Goal: Find specific page/section: Find specific page/section

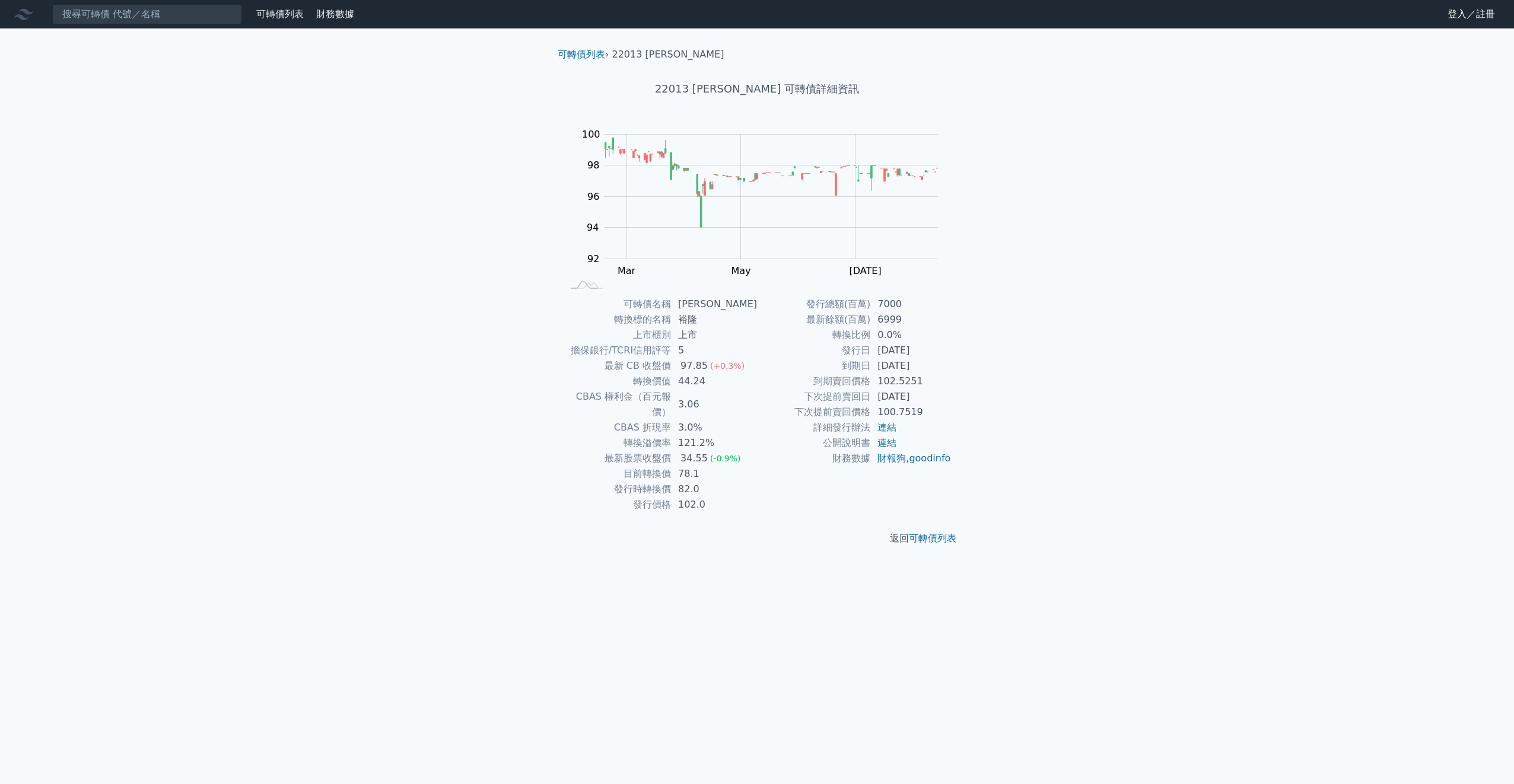
click at [163, 25] on nav "可轉債列表 財務數據 可轉債列表 財務數據 登入／註冊 登入／註冊" at bounding box center [757, 14] width 1514 height 28
click at [155, 18] on input at bounding box center [147, 15] width 190 height 20
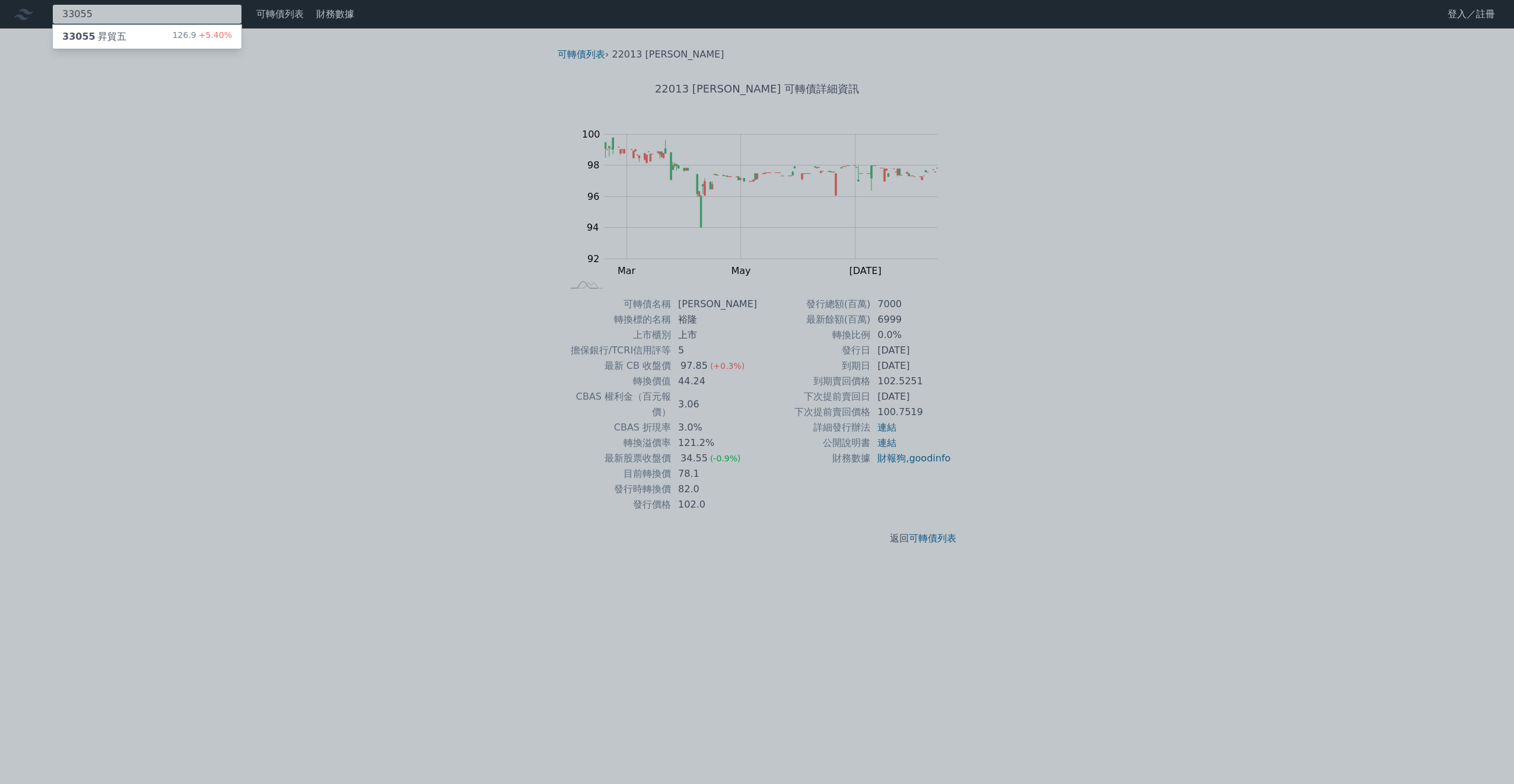
type input "33055"
click at [164, 42] on div "33055 昇貿五 126.9 +5.40%" at bounding box center [147, 37] width 189 height 24
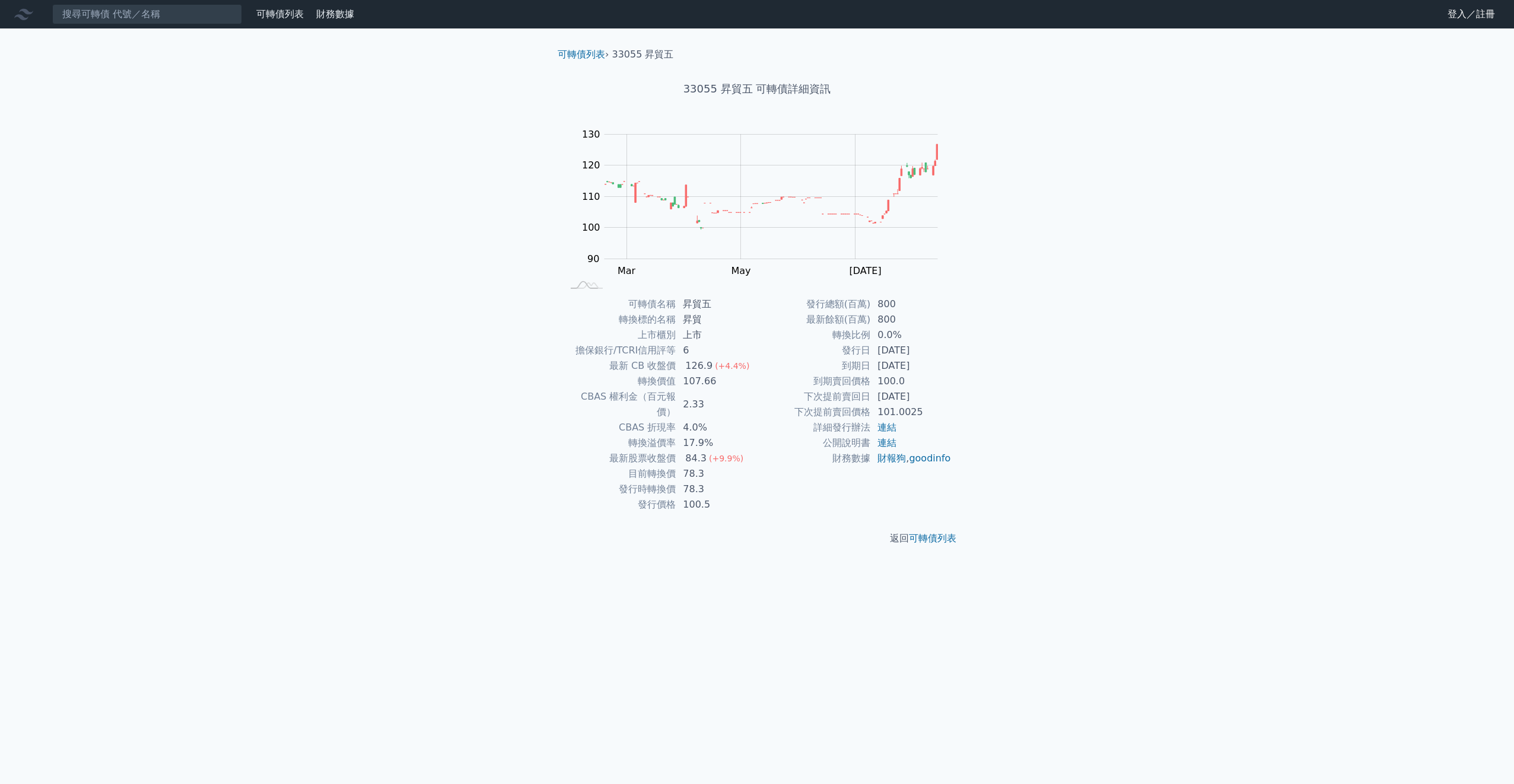
click at [697, 466] on td "78.3" at bounding box center [716, 474] width 81 height 15
click at [721, 466] on td "78.3" at bounding box center [716, 474] width 81 height 15
click at [159, 15] on input at bounding box center [147, 15] width 190 height 20
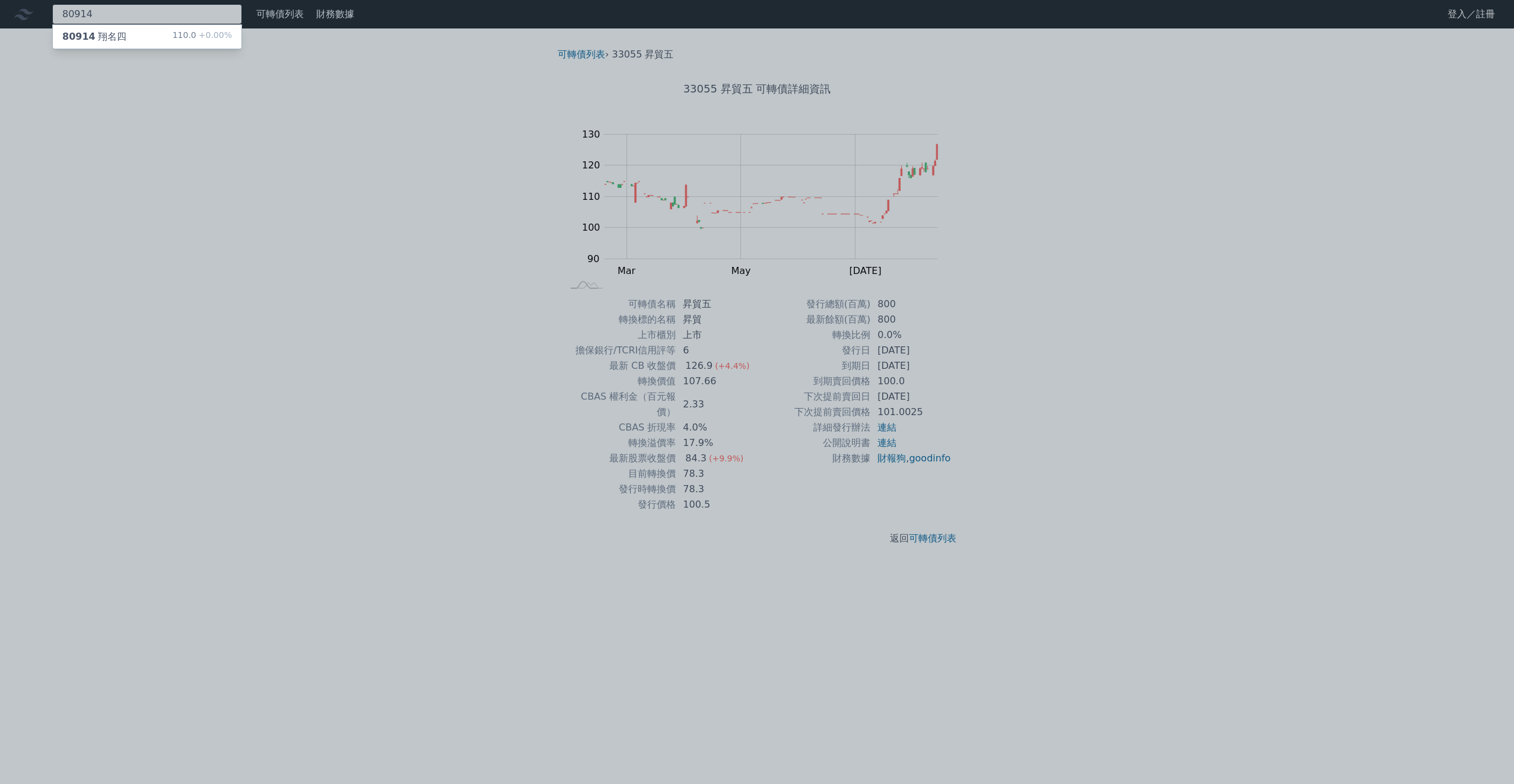
type input "80914"
click at [77, 34] on span "80914" at bounding box center [79, 36] width 33 height 11
